Goal: Task Accomplishment & Management: Manage account settings

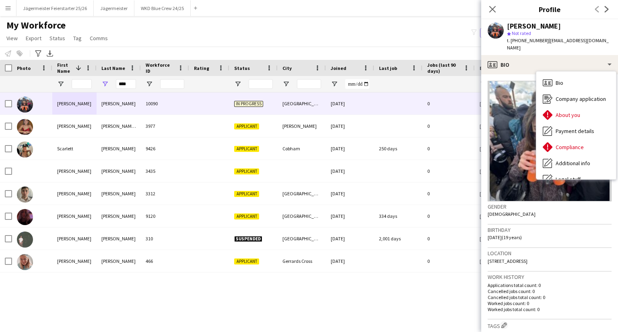
click at [444, 33] on div "My Workforce View Views Default view Deliveroo New view Update view Delete view…" at bounding box center [309, 32] width 618 height 27
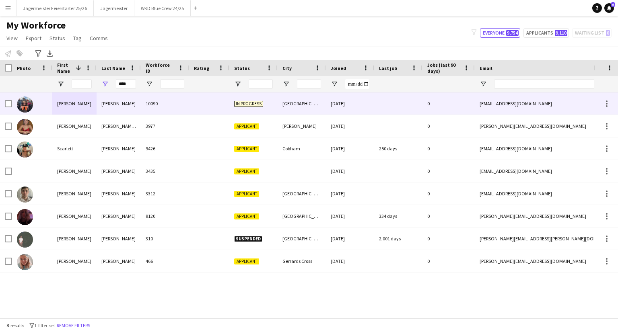
click at [199, 107] on div at bounding box center [209, 103] width 40 height 22
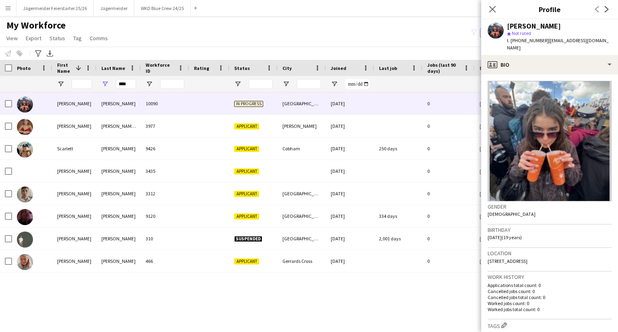
click at [543, 45] on div "[PERSON_NAME] star Not rated t. [PHONE_NUMBER] | [EMAIL_ADDRESS][DOMAIN_NAME]" at bounding box center [549, 37] width 137 height 36
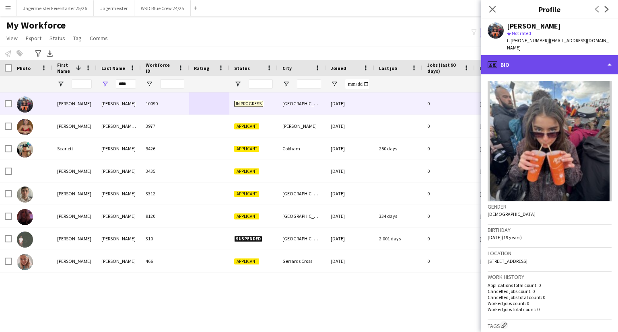
click at [542, 55] on div "profile Bio" at bounding box center [549, 64] width 137 height 19
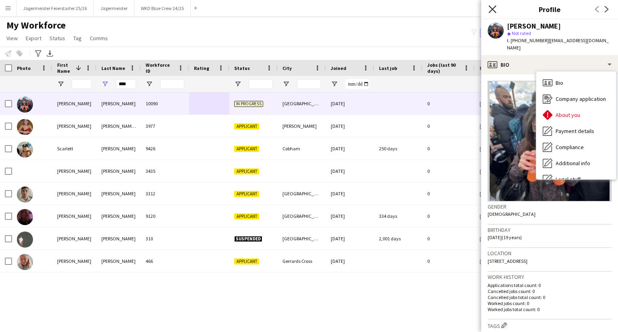
click at [490, 10] on icon "Close pop-in" at bounding box center [492, 9] width 8 height 8
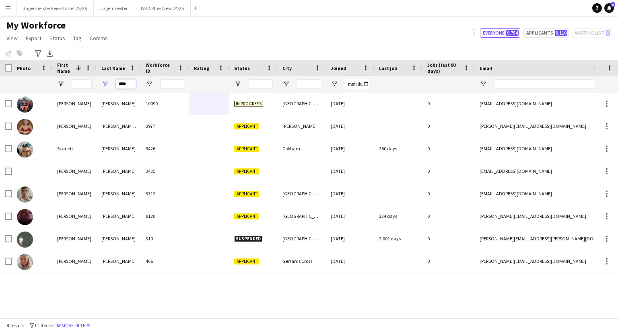
click at [129, 83] on input "****" at bounding box center [126, 84] width 20 height 10
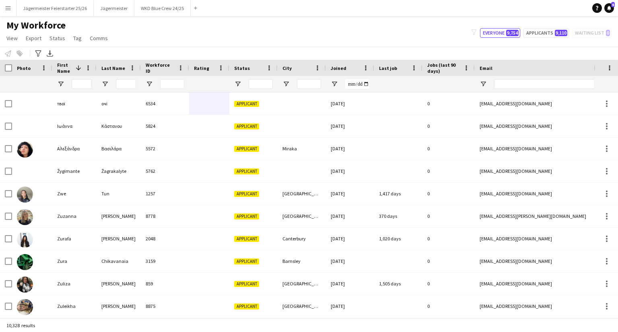
click at [174, 50] on div "Notify workforce Add to tag Select at least one crew to tag him or her. Advance…" at bounding box center [309, 53] width 618 height 13
click at [127, 82] on input "Last Name Filter Input" at bounding box center [126, 84] width 20 height 10
type input "********"
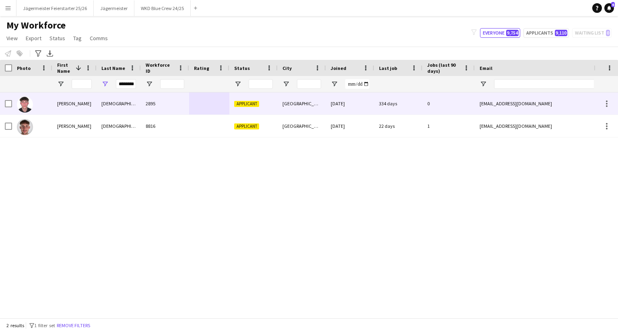
click at [240, 100] on div "Applicant" at bounding box center [253, 103] width 48 height 22
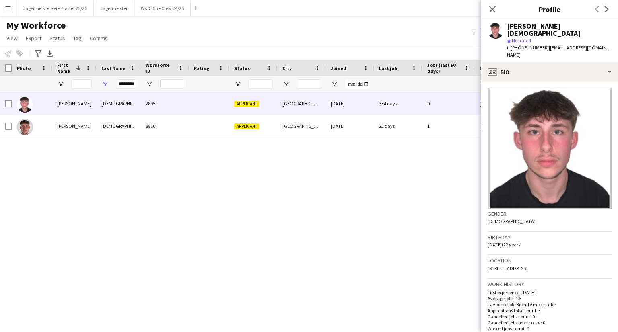
click at [525, 45] on div "[PERSON_NAME] star Not rated t. [PHONE_NUMBER] | [EMAIL_ADDRESS][DOMAIN_NAME]" at bounding box center [549, 40] width 137 height 43
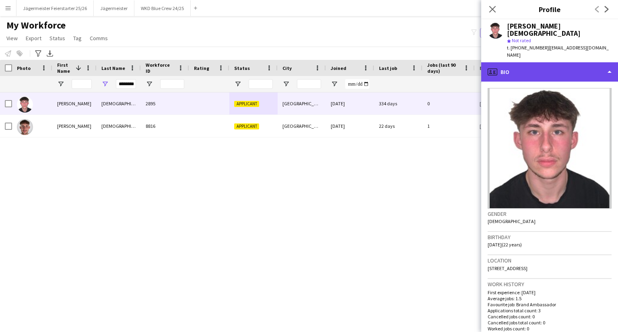
click at [521, 62] on div "profile Bio" at bounding box center [549, 71] width 137 height 19
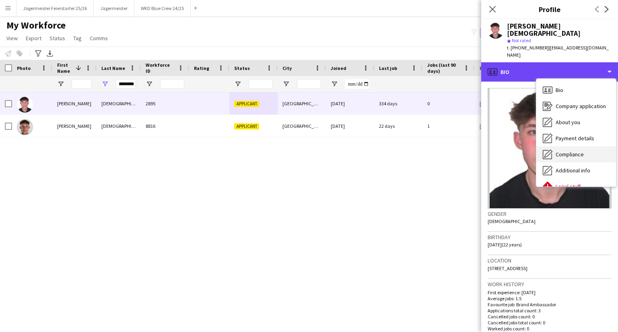
scroll to position [43, 0]
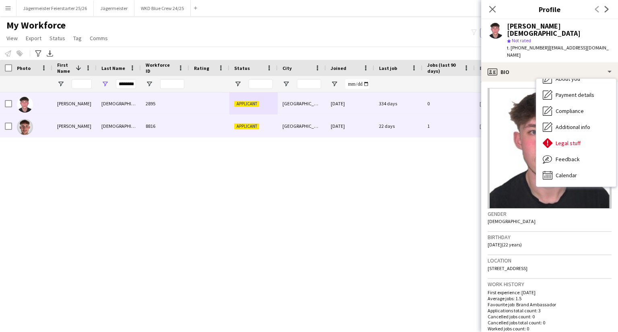
click at [153, 122] on div "8816" at bounding box center [165, 126] width 48 height 22
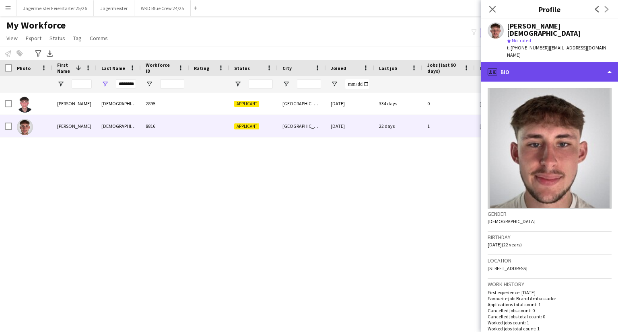
click at [560, 63] on div "profile Bio" at bounding box center [549, 71] width 137 height 19
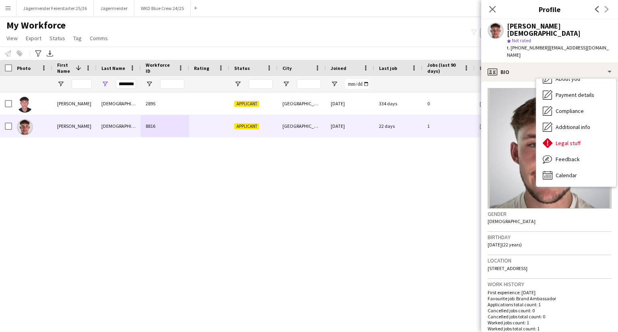
click at [316, 194] on div "[PERSON_NAME][DEMOGRAPHIC_DATA] 2895 Applicant [GEOGRAPHIC_DATA] [DATE] 334 day…" at bounding box center [296, 205] width 593 height 226
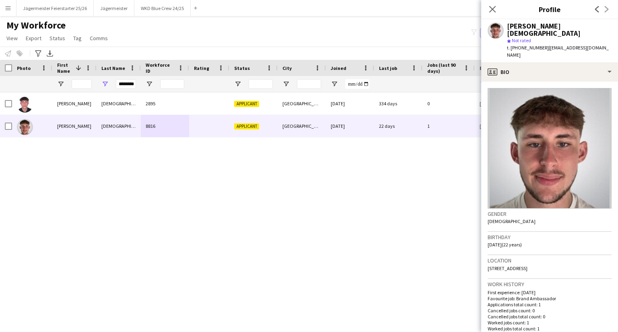
click at [320, 182] on div "[PERSON_NAME][DEMOGRAPHIC_DATA] 2895 Applicant [GEOGRAPHIC_DATA] [DATE] 334 day…" at bounding box center [296, 205] width 593 height 226
click at [122, 85] on input "********" at bounding box center [126, 84] width 20 height 10
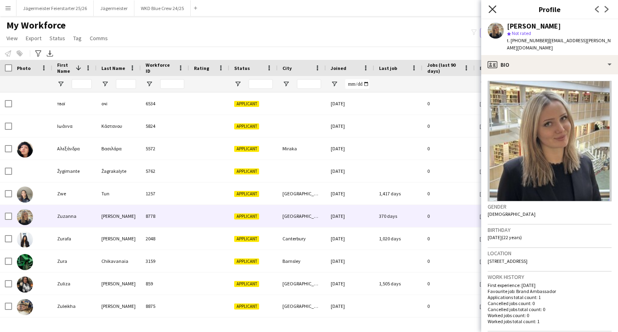
click at [496, 8] on icon "Close pop-in" at bounding box center [492, 9] width 8 height 8
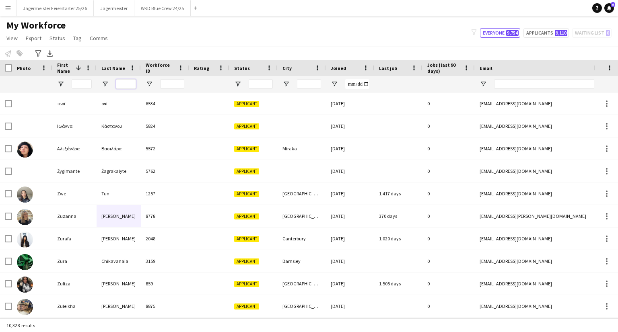
click at [133, 79] on input "Last Name Filter Input" at bounding box center [126, 84] width 20 height 10
type input "****"
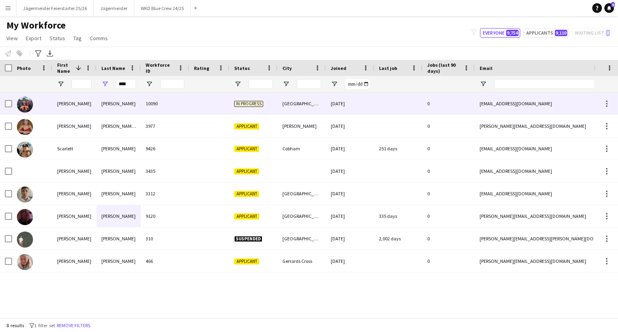
click at [206, 101] on div at bounding box center [209, 103] width 40 height 22
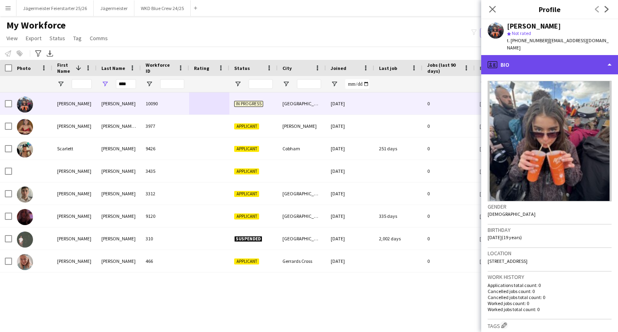
click at [589, 56] on div "profile Bio" at bounding box center [549, 64] width 137 height 19
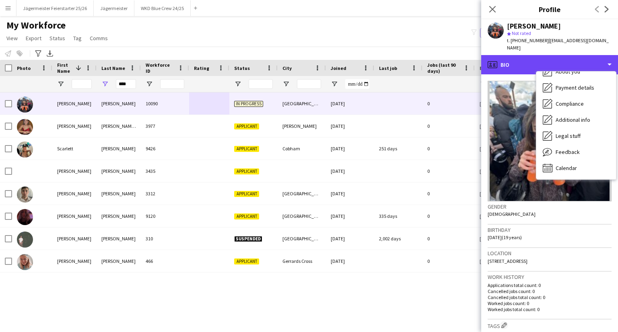
scroll to position [196, 0]
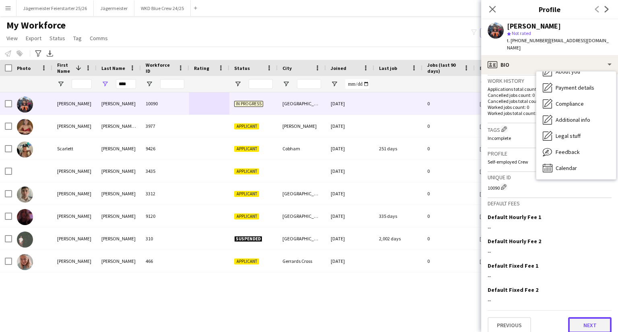
click at [585, 317] on button "Next" at bounding box center [589, 325] width 43 height 16
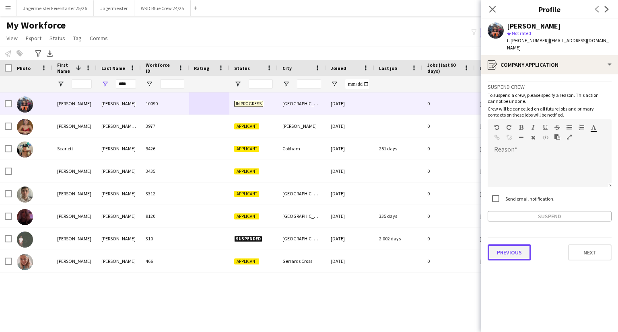
click at [505, 244] on button "Previous" at bounding box center [508, 252] width 43 height 16
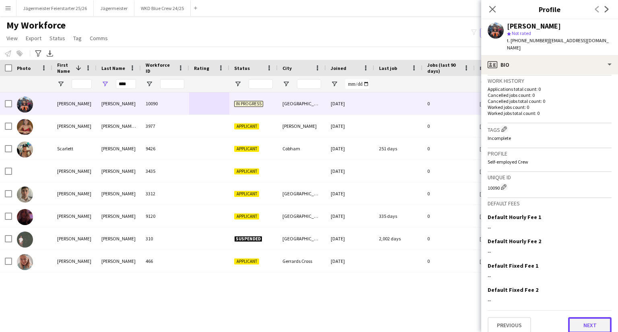
click at [579, 317] on button "Next" at bounding box center [589, 325] width 43 height 16
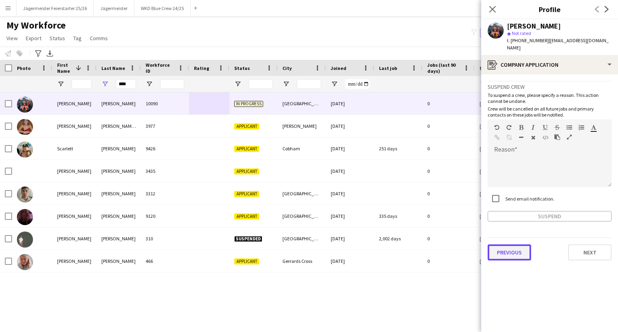
click at [505, 244] on button "Previous" at bounding box center [508, 252] width 43 height 16
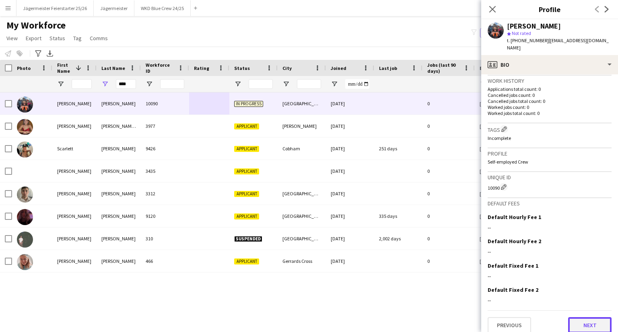
click at [577, 317] on button "Next" at bounding box center [589, 325] width 43 height 16
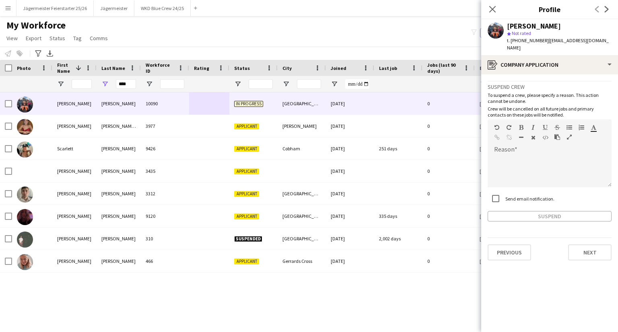
click at [559, 47] on div "[PERSON_NAME] star Not rated t. [PHONE_NUMBER] | [EMAIL_ADDRESS][DOMAIN_NAME]" at bounding box center [549, 37] width 137 height 36
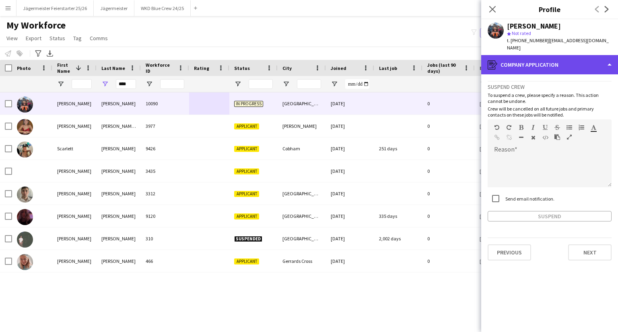
click at [559, 55] on div "register Company application" at bounding box center [549, 64] width 137 height 19
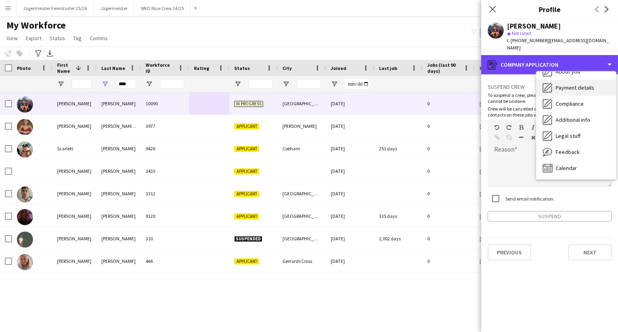
scroll to position [0, 0]
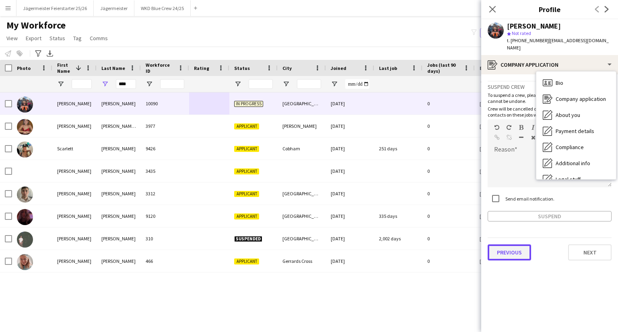
click at [505, 250] on button "Previous" at bounding box center [508, 252] width 43 height 16
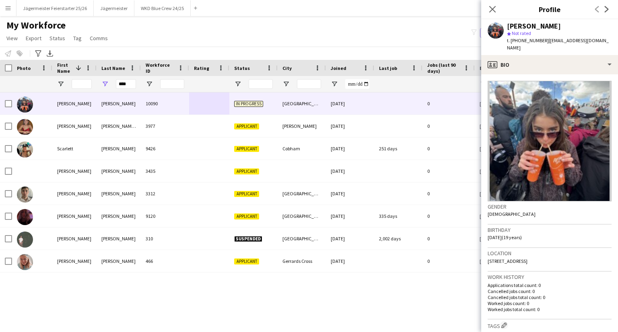
scroll to position [196, 0]
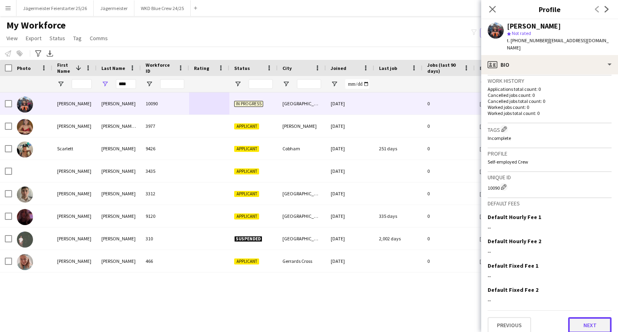
click at [591, 317] on button "Next" at bounding box center [589, 325] width 43 height 16
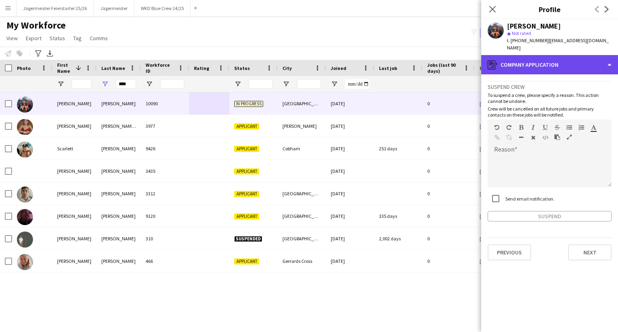
click at [520, 61] on div "register Company application" at bounding box center [549, 64] width 137 height 19
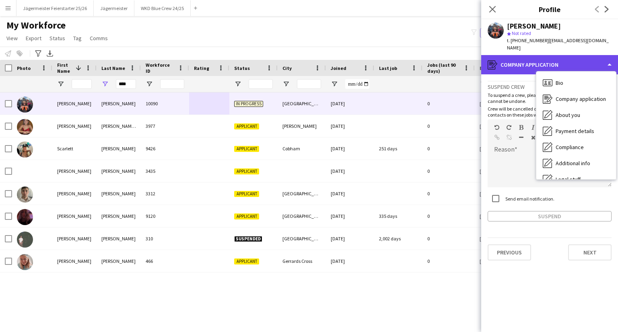
click at [520, 61] on div "register Company application" at bounding box center [549, 64] width 137 height 19
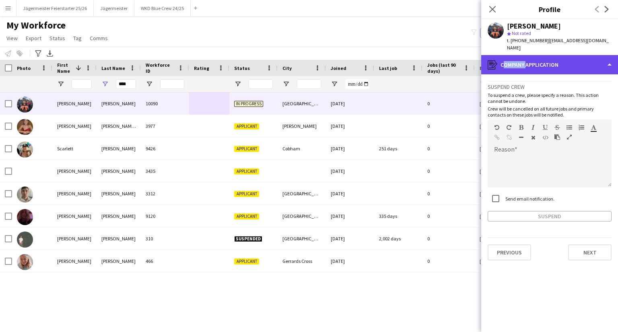
click at [520, 66] on div "register Company application" at bounding box center [549, 64] width 137 height 19
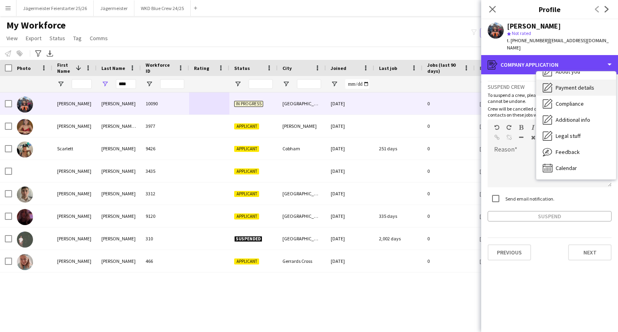
scroll to position [0, 0]
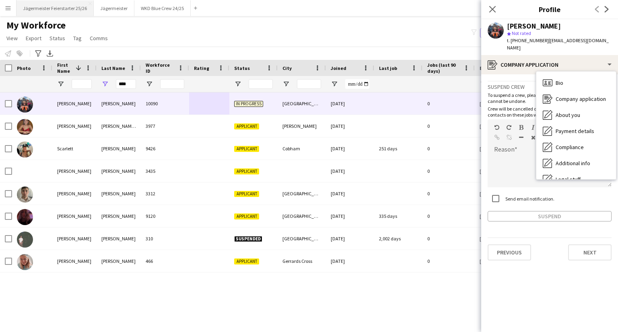
click at [35, 1] on button "Jägermeister Feierstarter 25/26 Close" at bounding box center [54, 8] width 77 height 16
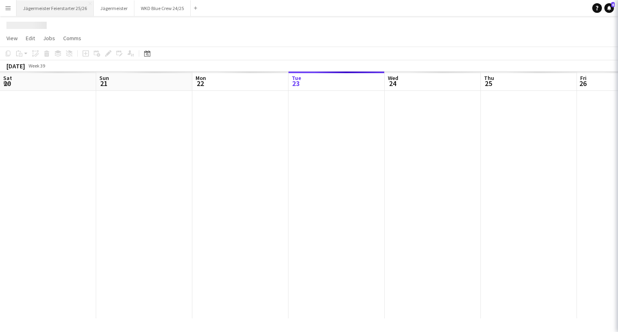
scroll to position [0, 192]
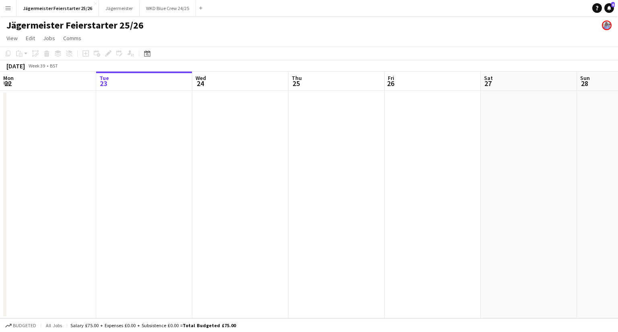
click at [6, 3] on button "Menu" at bounding box center [8, 8] width 16 height 16
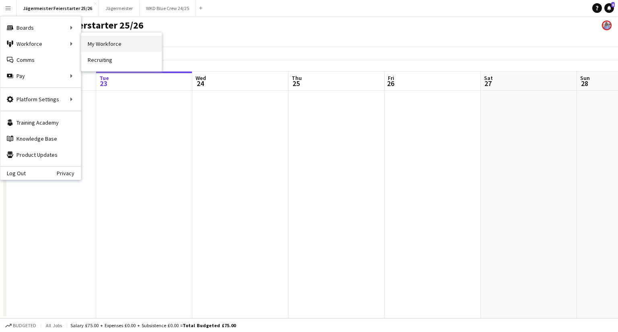
click at [85, 41] on link "My Workforce" at bounding box center [121, 44] width 80 height 16
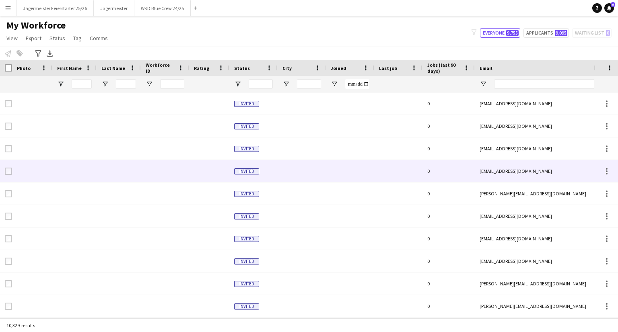
type input "****"
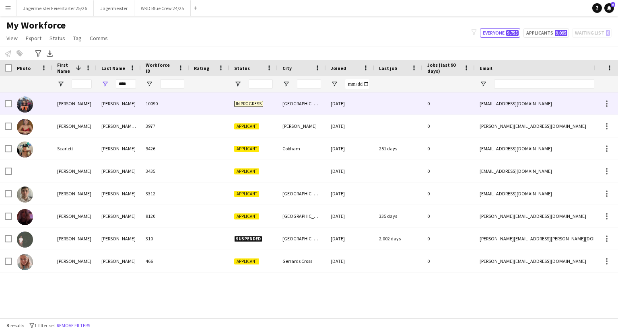
click at [231, 110] on div "In progress" at bounding box center [253, 103] width 48 height 22
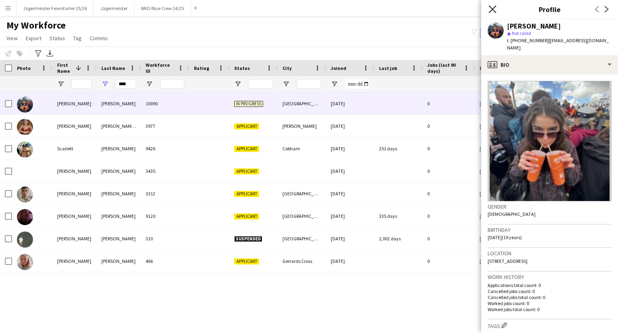
click at [492, 9] on icon at bounding box center [492, 9] width 8 height 8
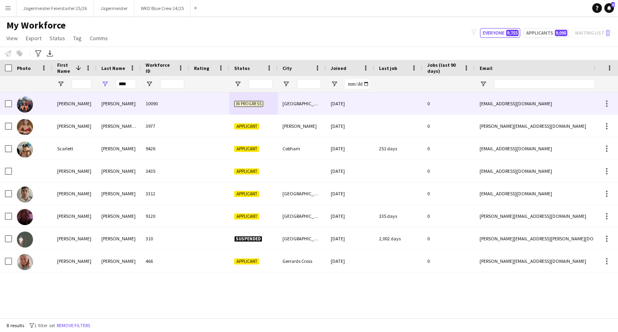
click at [306, 98] on div "[GEOGRAPHIC_DATA]" at bounding box center [301, 103] width 48 height 22
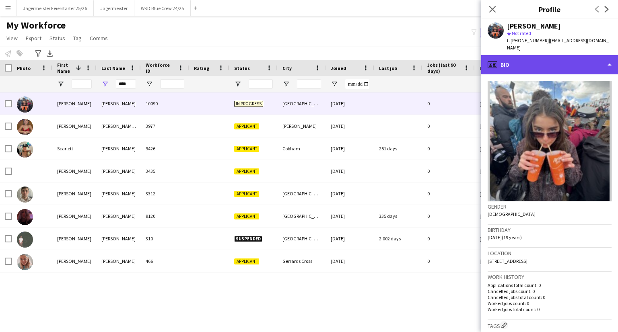
click at [540, 61] on div "profile Bio" at bounding box center [549, 64] width 137 height 19
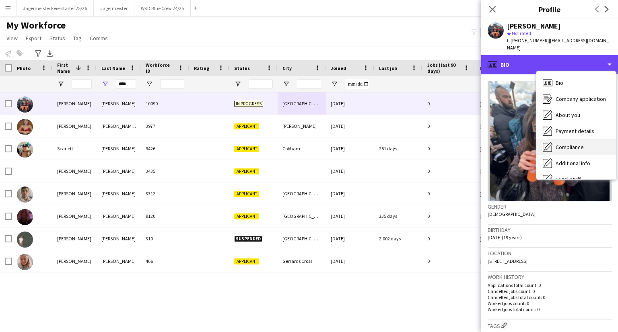
scroll to position [43, 0]
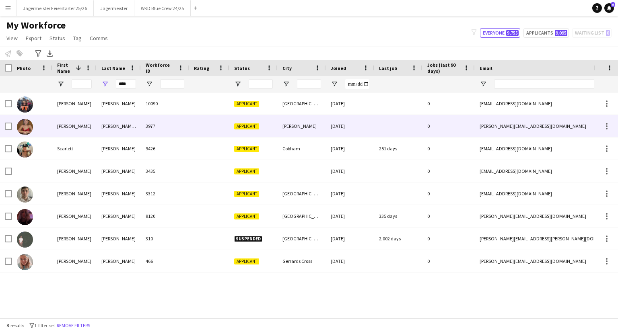
click at [164, 116] on div "3977" at bounding box center [165, 126] width 48 height 22
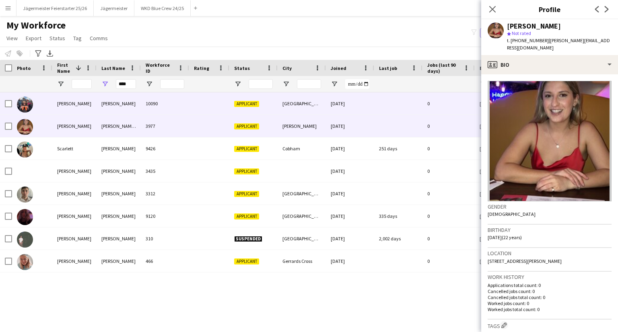
click at [179, 98] on div "10090" at bounding box center [165, 103] width 48 height 22
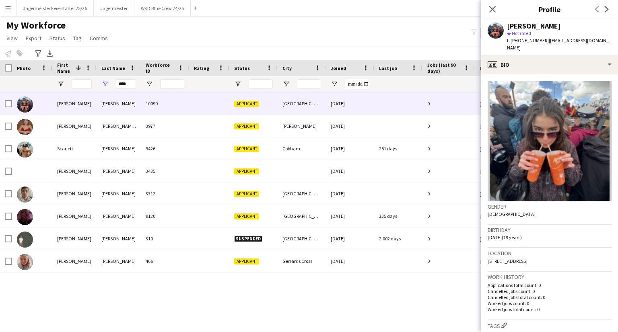
scroll to position [196, 0]
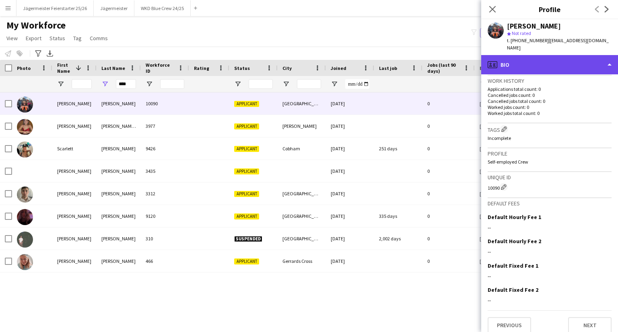
click at [565, 62] on div "profile Bio" at bounding box center [549, 64] width 137 height 19
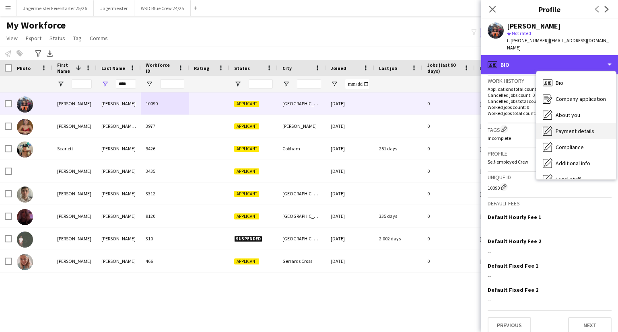
scroll to position [43, 0]
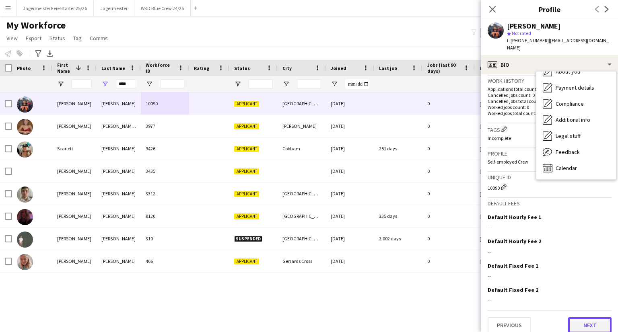
click at [589, 317] on button "Next" at bounding box center [589, 325] width 43 height 16
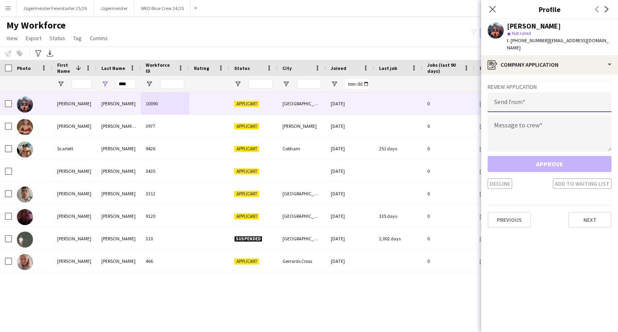
click at [509, 102] on input "email" at bounding box center [549, 102] width 124 height 20
type input "**********"
click at [530, 126] on textarea at bounding box center [549, 133] width 124 height 36
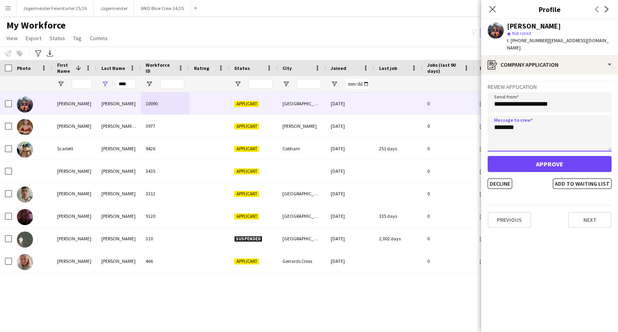
type textarea "********"
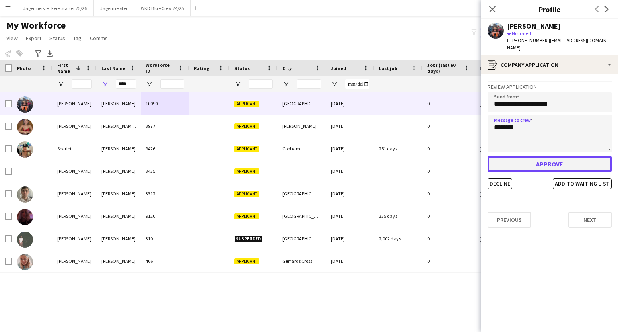
click at [559, 156] on button "Approve" at bounding box center [549, 164] width 124 height 16
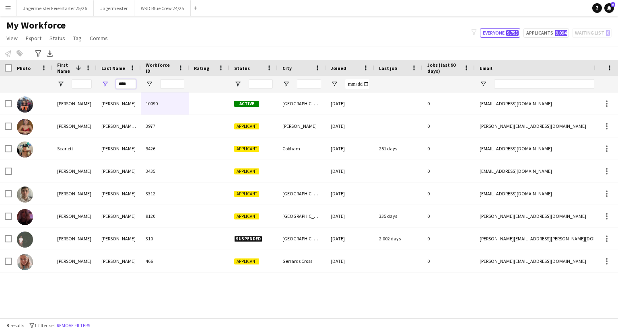
click at [122, 83] on input "****" at bounding box center [126, 84] width 20 height 10
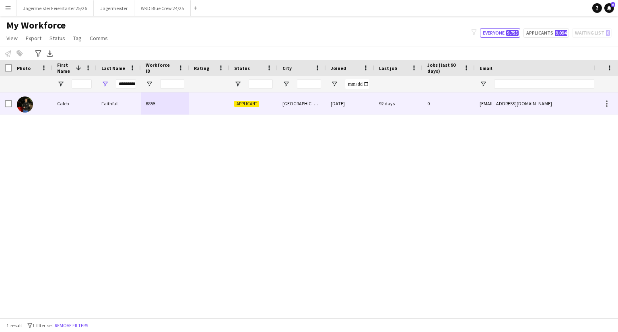
click at [185, 106] on div "8855" at bounding box center [165, 103] width 48 height 22
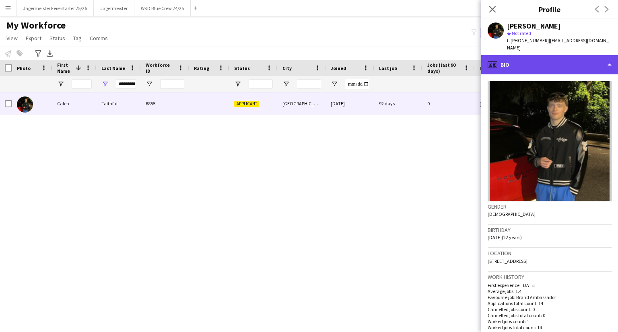
click at [560, 62] on div "profile Bio" at bounding box center [549, 64] width 137 height 19
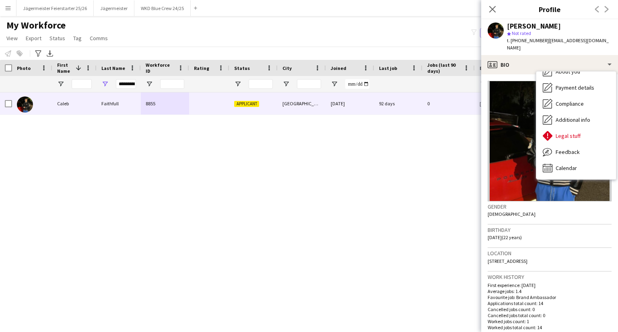
click at [360, 186] on div "Caleb Faithfull 8855 Applicant Bristol 25-09-2024 92 days 0 calebfaithfull@gmai…" at bounding box center [296, 205] width 593 height 226
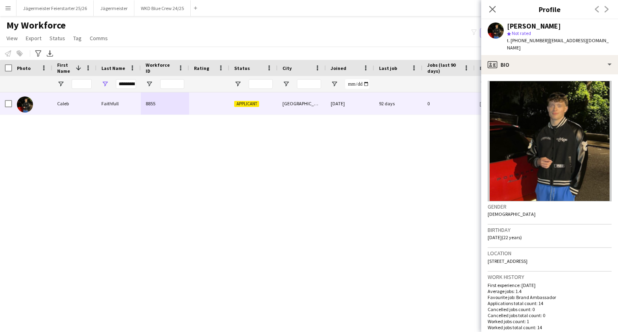
click at [499, 8] on div "Close pop-in" at bounding box center [492, 9] width 23 height 18
click at [488, 12] on app-icon "Close pop-in" at bounding box center [492, 10] width 12 height 12
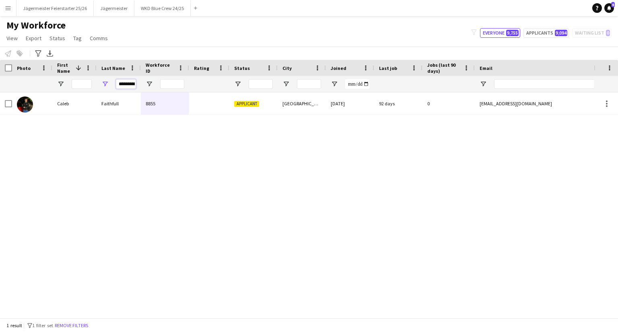
click at [131, 86] on input "*********" at bounding box center [126, 84] width 20 height 10
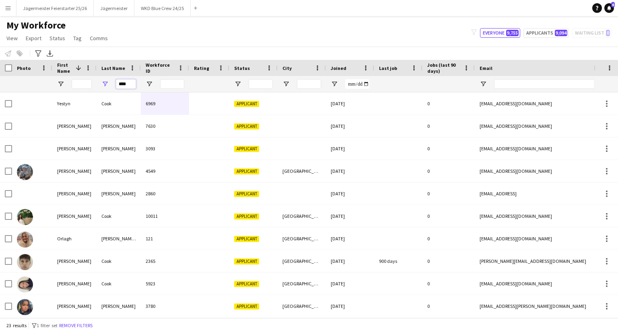
type input "****"
click at [80, 84] on input "First Name Filter Input" at bounding box center [82, 84] width 20 height 10
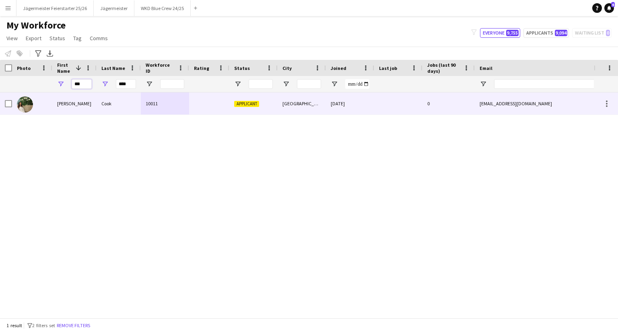
type input "***"
click at [119, 101] on div "Cook" at bounding box center [118, 103] width 44 height 22
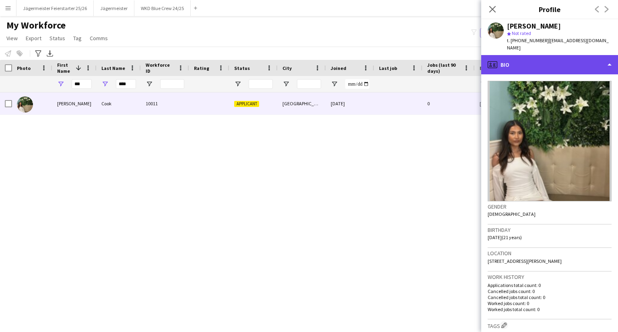
click at [555, 55] on div "profile Bio" at bounding box center [549, 64] width 137 height 19
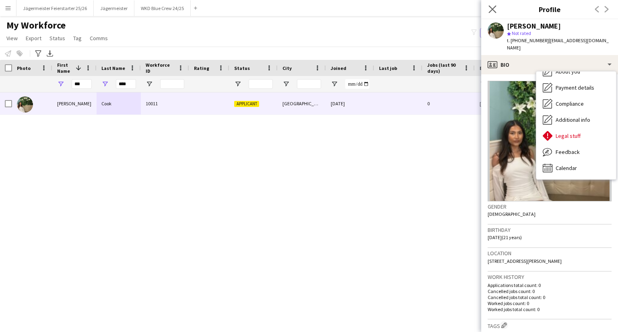
click at [491, 13] on app-icon "Close pop-in" at bounding box center [492, 10] width 12 height 12
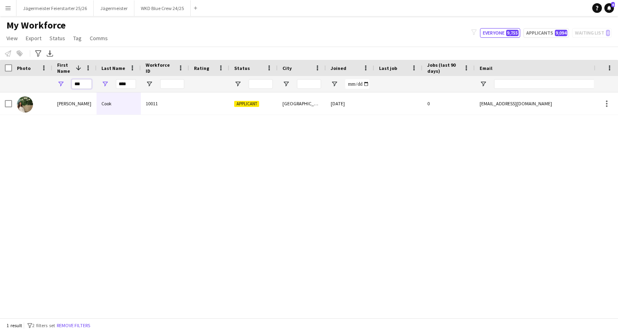
click at [75, 84] on input "***" at bounding box center [82, 84] width 20 height 10
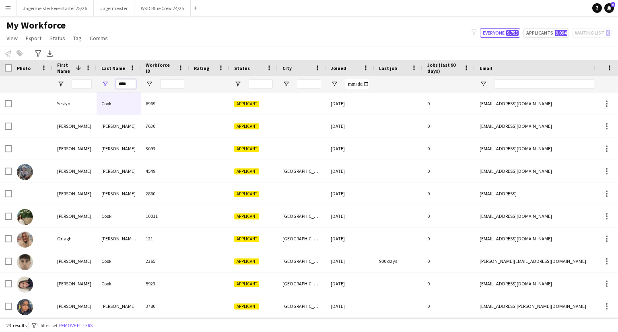
click at [120, 85] on input "****" at bounding box center [126, 84] width 20 height 10
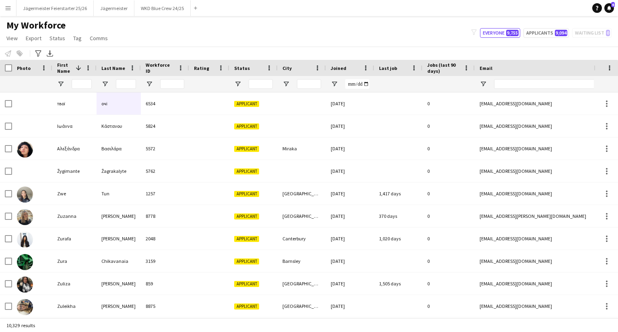
click at [248, 31] on div "My Workforce View Views Default view Deliveroo New view Update view Delete view…" at bounding box center [309, 32] width 618 height 27
